Goal: Information Seeking & Learning: Check status

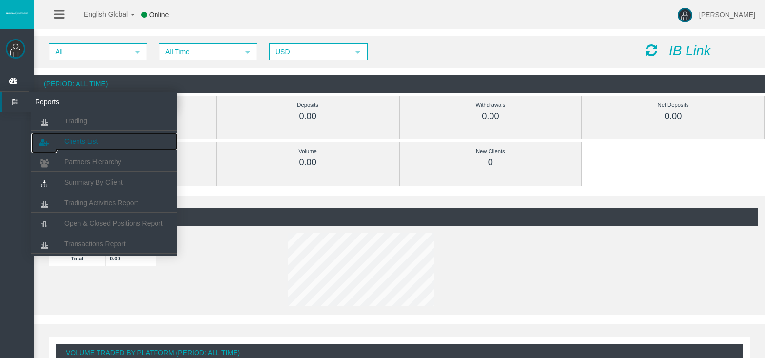
click at [87, 135] on link "Clients List" at bounding box center [104, 142] width 146 height 18
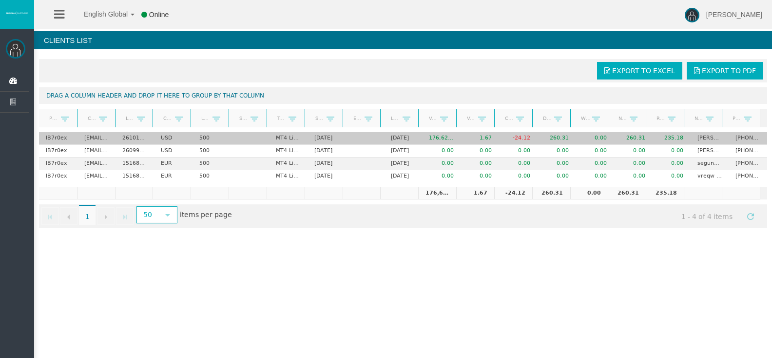
click at [211, 138] on td "500" at bounding box center [212, 138] width 39 height 13
click at [576, 137] on td "0.00" at bounding box center [595, 138] width 39 height 13
click at [325, 139] on td "19/08/2025" at bounding box center [326, 138] width 39 height 13
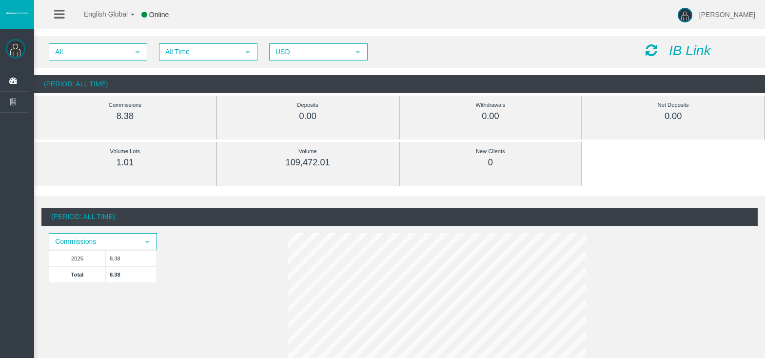
click at [58, 15] on icon at bounding box center [59, 14] width 10 height 12
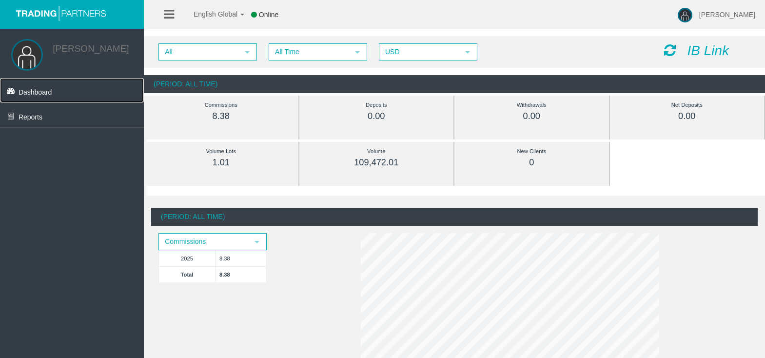
click at [53, 89] on link "Dashboard" at bounding box center [72, 90] width 144 height 24
click at [174, 21] on link at bounding box center [169, 14] width 10 height 29
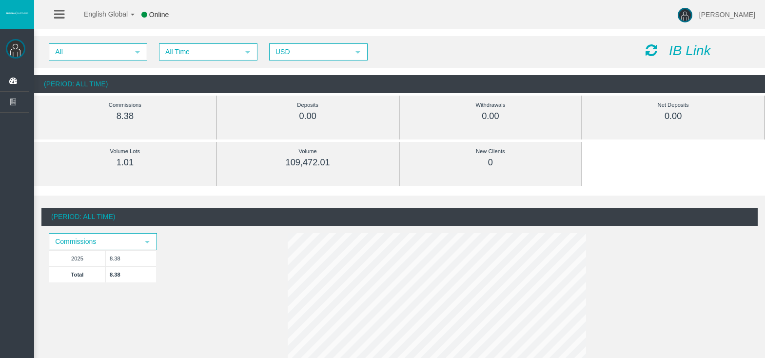
click at [55, 5] on link at bounding box center [59, 14] width 10 height 29
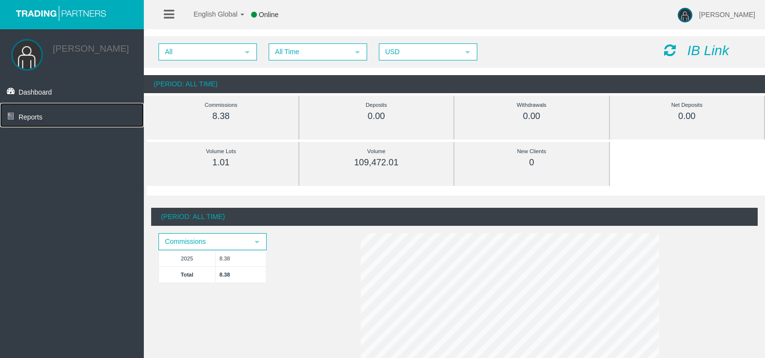
click at [41, 122] on link "Reports" at bounding box center [72, 115] width 144 height 24
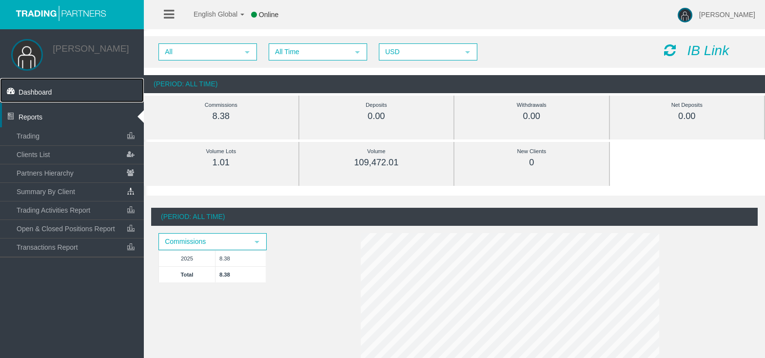
click at [48, 93] on span "Dashboard" at bounding box center [36, 92] width 34 height 8
click at [692, 20] on img at bounding box center [684, 15] width 15 height 15
click at [82, 231] on span "Open & Closed Positions Report" at bounding box center [66, 229] width 98 height 8
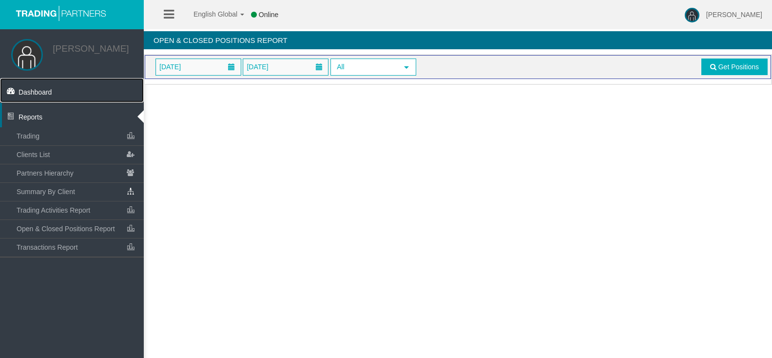
click at [58, 90] on link "Dashboard" at bounding box center [72, 90] width 144 height 24
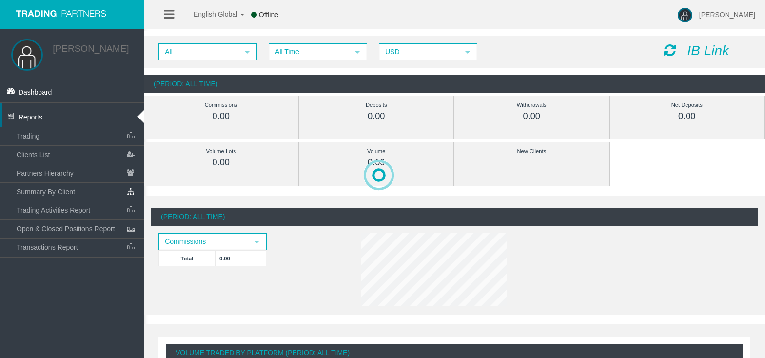
click at [168, 14] on icon at bounding box center [169, 14] width 10 height 12
